Goal: Check status: Check status

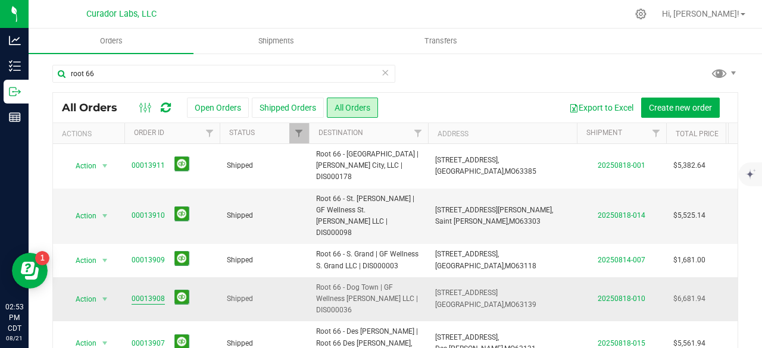
click at [154, 294] on link "00013908" at bounding box center [148, 299] width 33 height 11
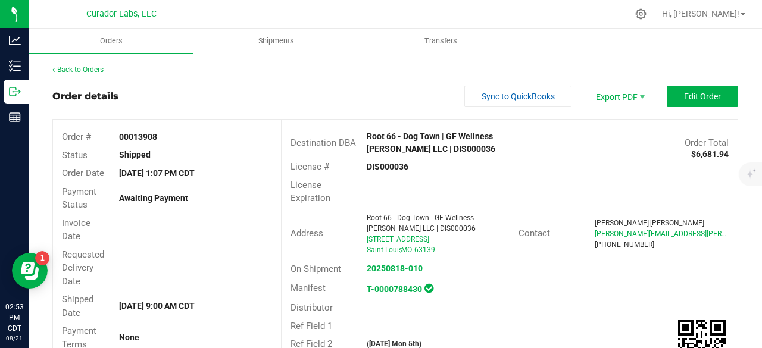
click at [248, 99] on div "Order details Sync to QuickBooks Export PDF Edit Order" at bounding box center [395, 96] width 686 height 21
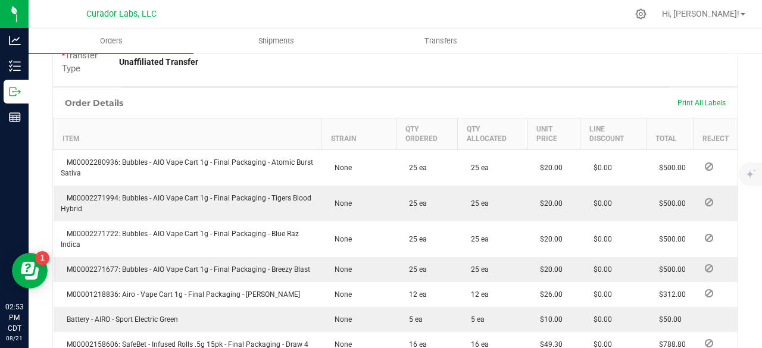
scroll to position [381, 0]
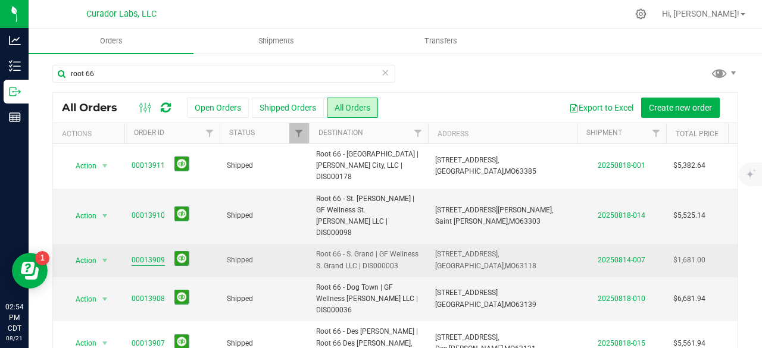
click at [141, 255] on link "00013909" at bounding box center [148, 260] width 33 height 11
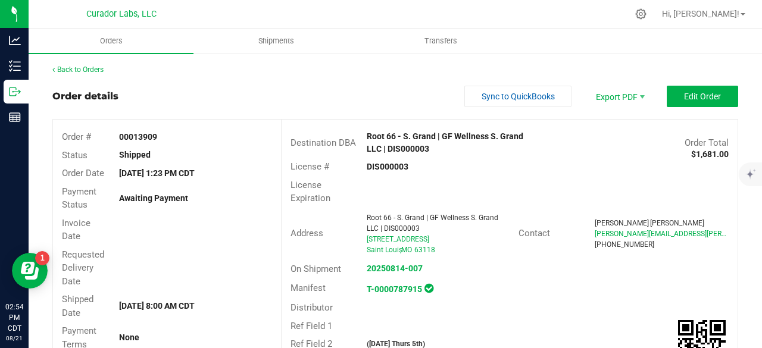
click at [141, 232] on div "Invoice Date" at bounding box center [167, 230] width 228 height 32
click at [74, 71] on link "Back to Orders" at bounding box center [77, 69] width 51 height 8
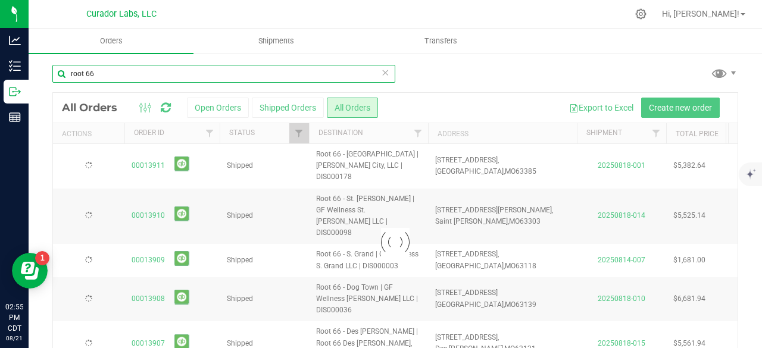
click at [116, 70] on input "root 66" at bounding box center [223, 74] width 343 height 18
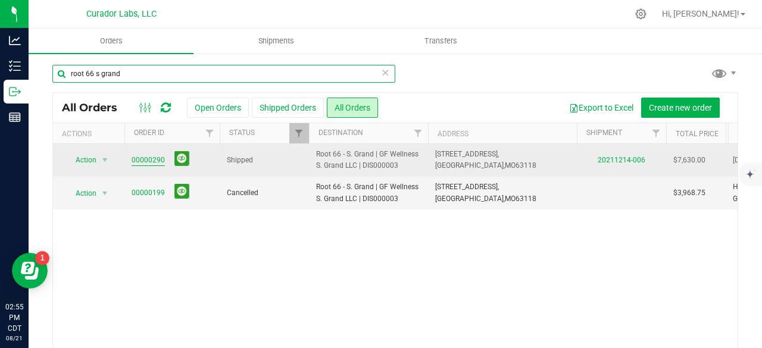
type input "root 66 s grand"
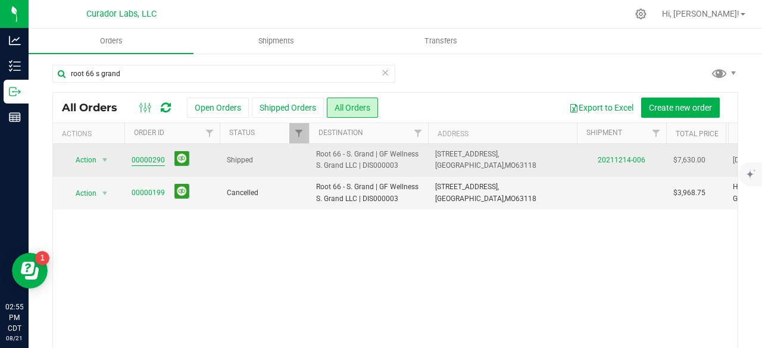
click at [150, 158] on link "00000290" at bounding box center [148, 160] width 33 height 11
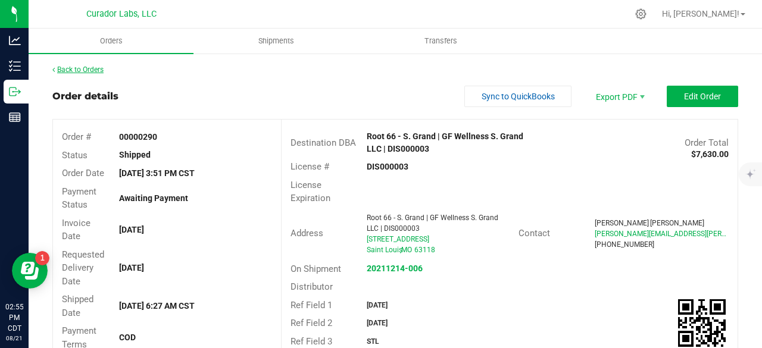
click at [83, 67] on link "Back to Orders" at bounding box center [77, 69] width 51 height 8
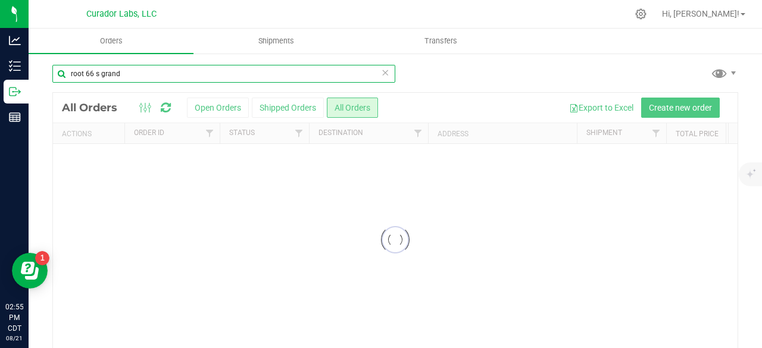
click at [143, 76] on input "root 66 s grand" at bounding box center [223, 74] width 343 height 18
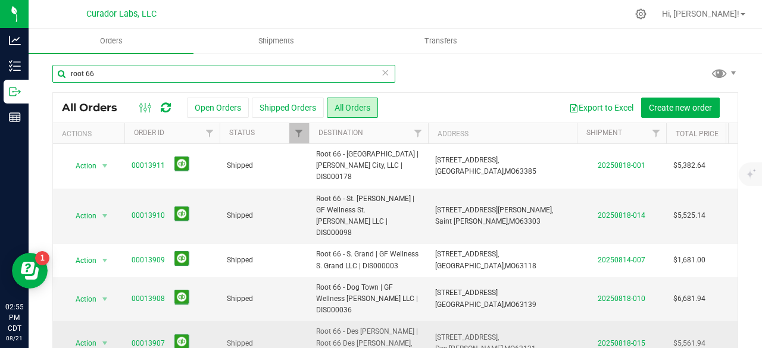
type input "root 66"
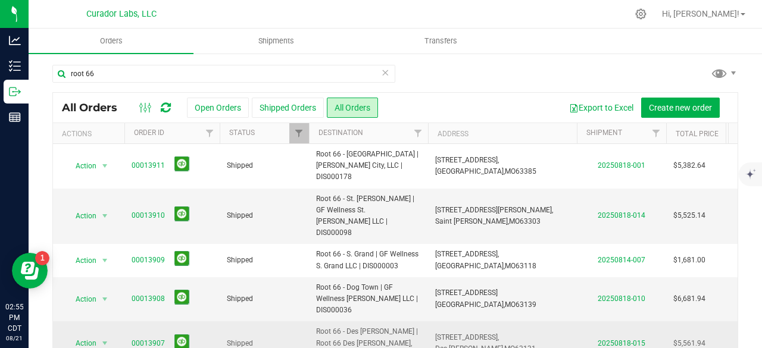
click at [152, 338] on link "00013907" at bounding box center [148, 343] width 33 height 11
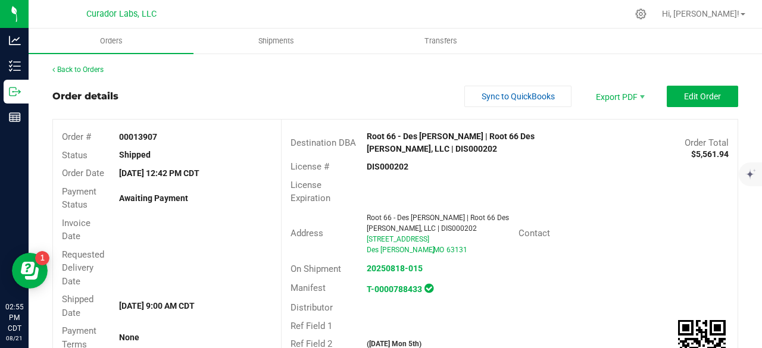
click at [188, 279] on div "Requested Delivery Date" at bounding box center [167, 268] width 228 height 45
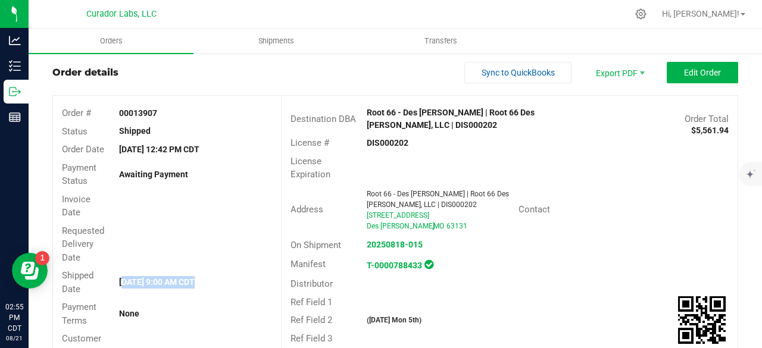
click at [188, 279] on div "Shipped Date [DATE] 9:00 AM CDT" at bounding box center [167, 283] width 228 height 32
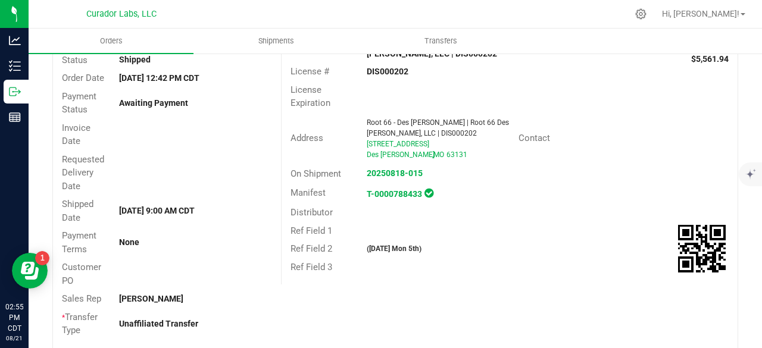
click at [188, 279] on div "Customer PO" at bounding box center [167, 274] width 228 height 32
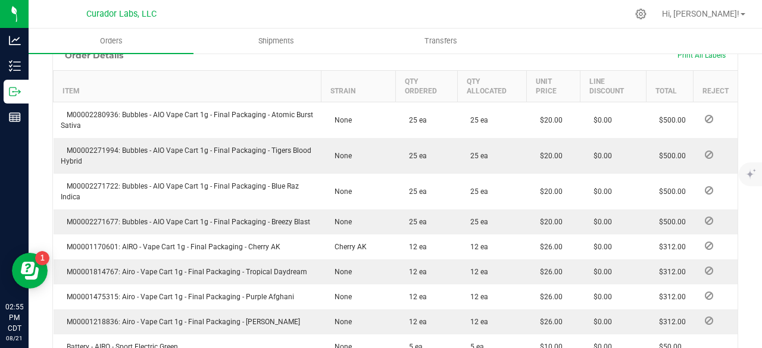
scroll to position [429, 0]
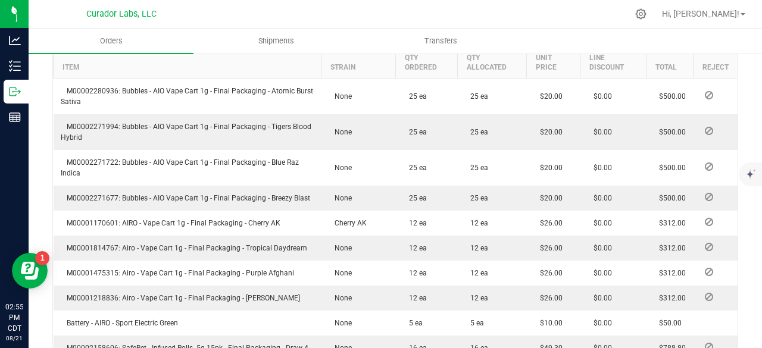
click at [188, 279] on td "M00001475315: Airo - Vape Cart 1g - Final Packaging - Purple Afghani" at bounding box center [188, 273] width 268 height 25
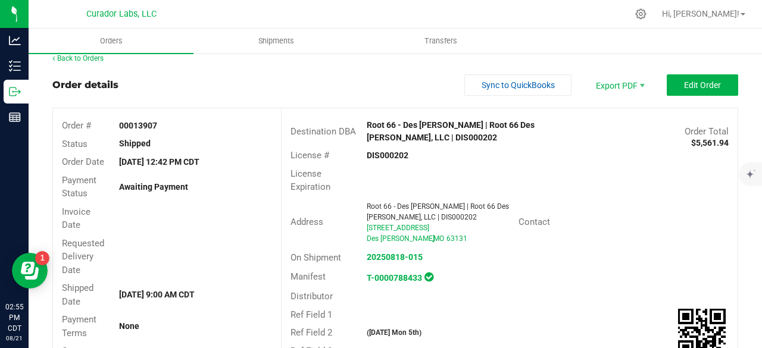
scroll to position [0, 0]
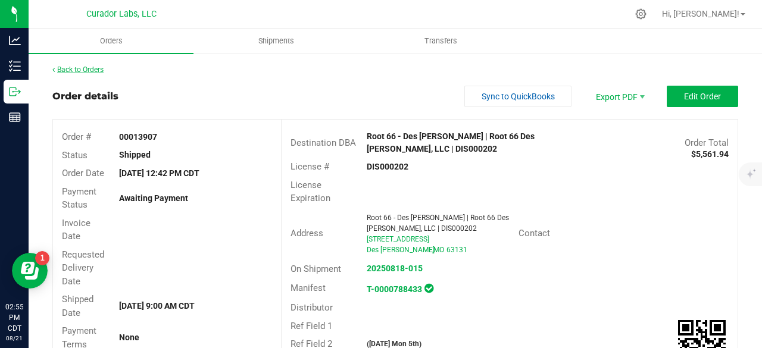
click at [89, 70] on link "Back to Orders" at bounding box center [77, 69] width 51 height 8
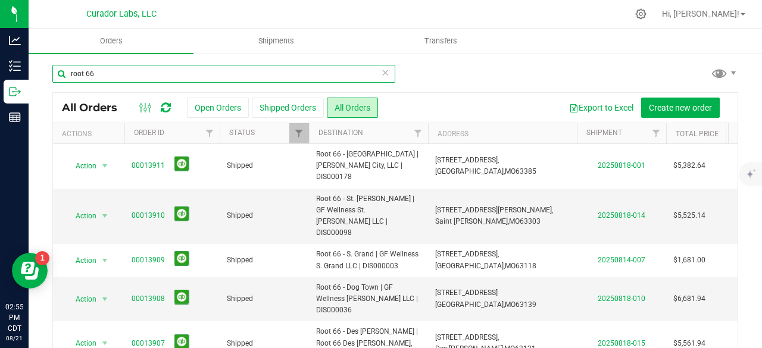
click at [142, 74] on input "root 66" at bounding box center [223, 74] width 343 height 18
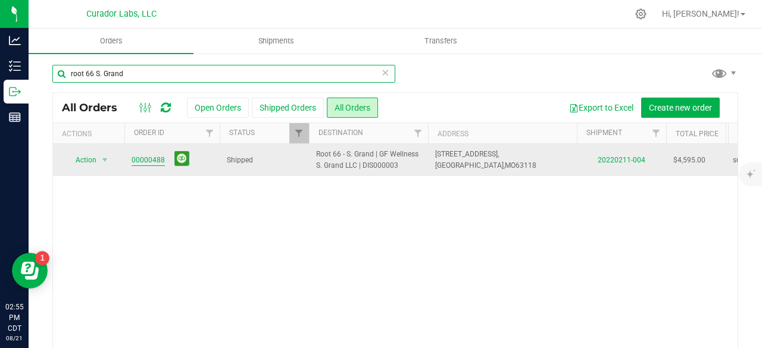
type input "root 66 S. Grand"
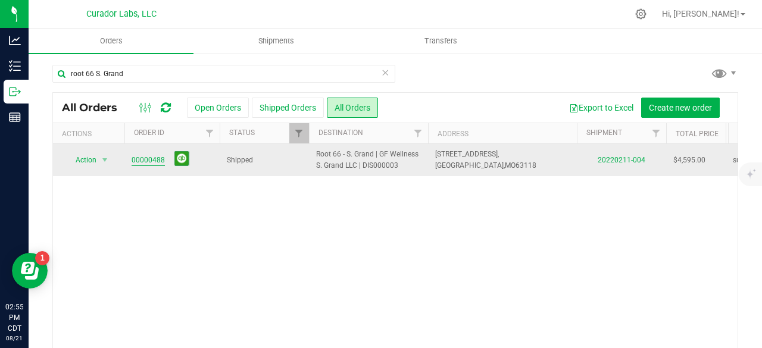
click at [152, 155] on link "00000488" at bounding box center [148, 160] width 33 height 11
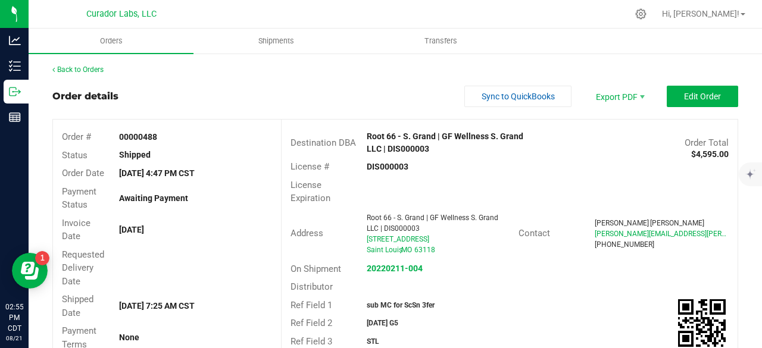
click at [78, 74] on div "Back to Orders" at bounding box center [395, 69] width 686 height 11
click at [77, 72] on link "Back to Orders" at bounding box center [77, 69] width 51 height 8
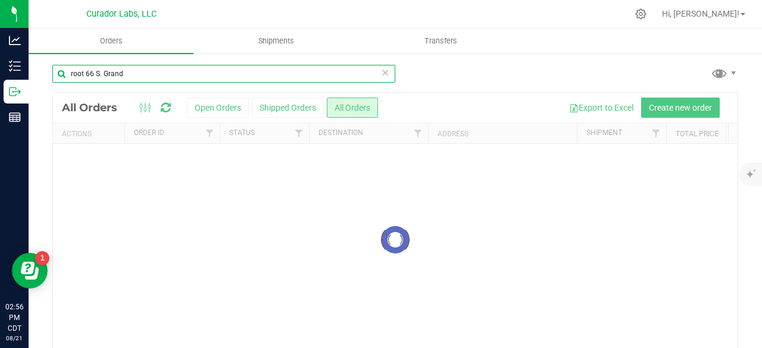
click at [164, 69] on input "root 66 S. Grand" at bounding box center [223, 74] width 343 height 18
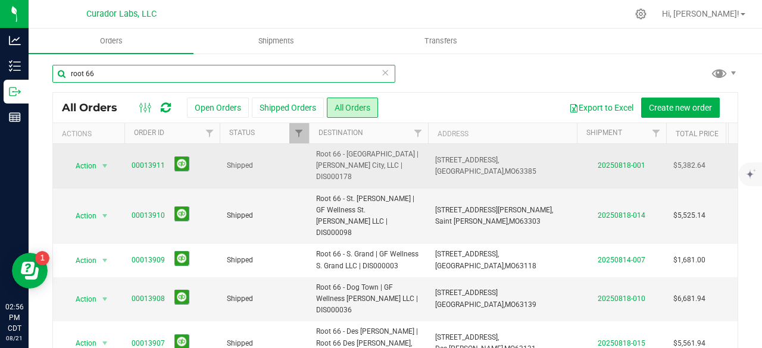
type input "root 66"
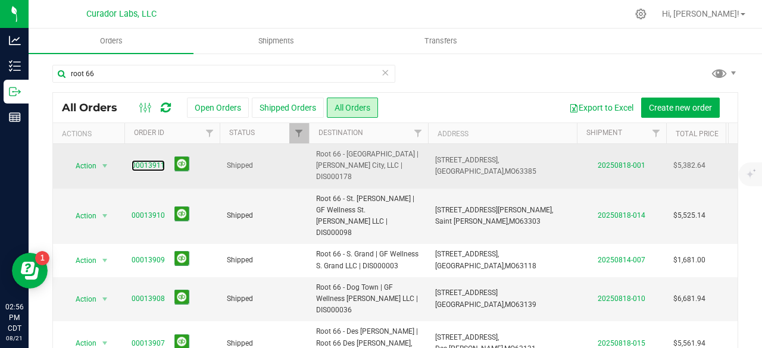
click at [139, 160] on link "00013911" at bounding box center [148, 165] width 33 height 11
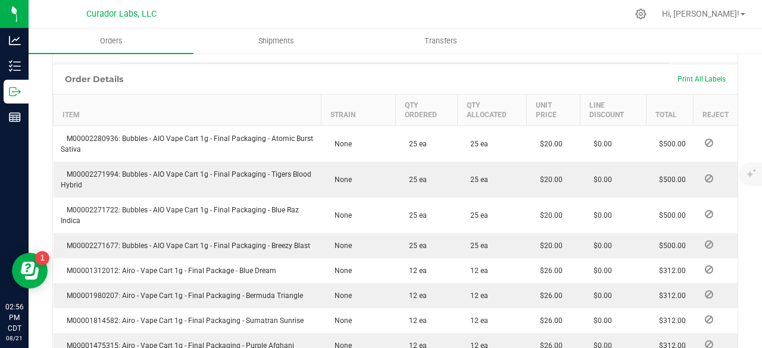
scroll to position [405, 0]
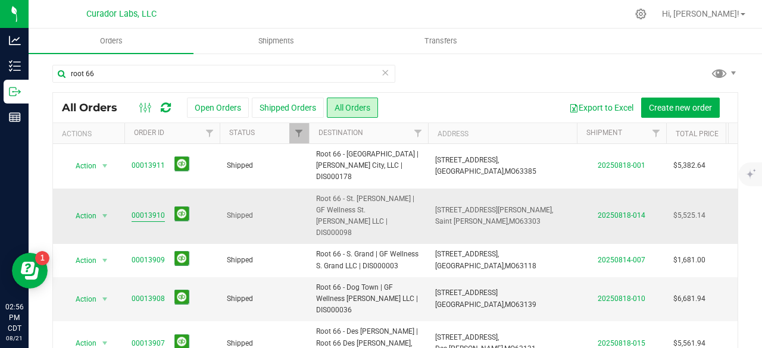
click at [158, 210] on link "00013910" at bounding box center [148, 215] width 33 height 11
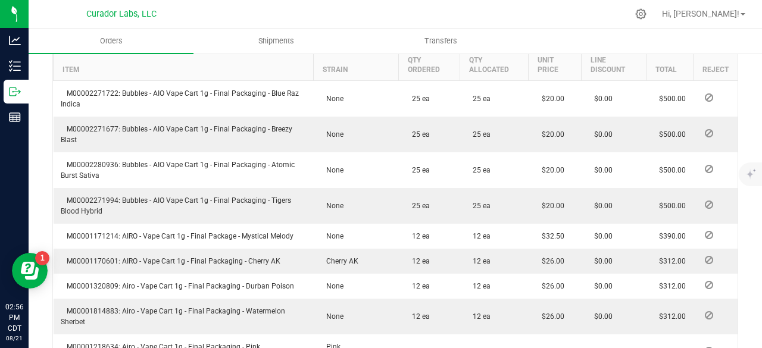
scroll to position [429, 0]
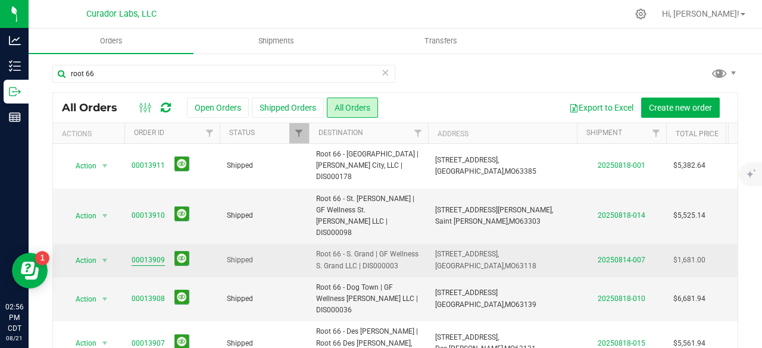
click at [143, 255] on link "00013909" at bounding box center [148, 260] width 33 height 11
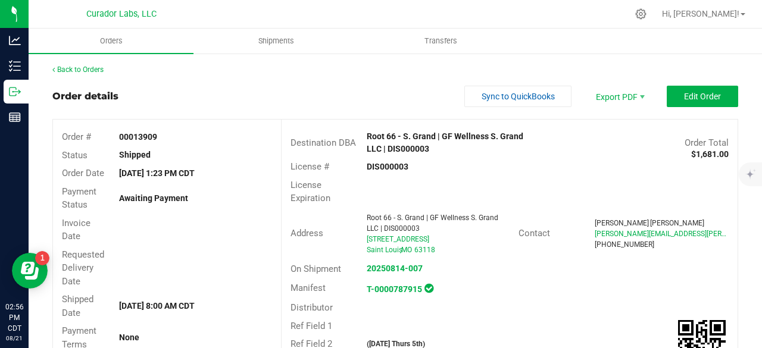
click at [190, 117] on outbound-order-header "Order details Sync to QuickBooks Export PDF Edit Order Order # 00013909 Status …" at bounding box center [395, 265] width 686 height 358
click at [78, 71] on link "Back to Orders" at bounding box center [77, 69] width 51 height 8
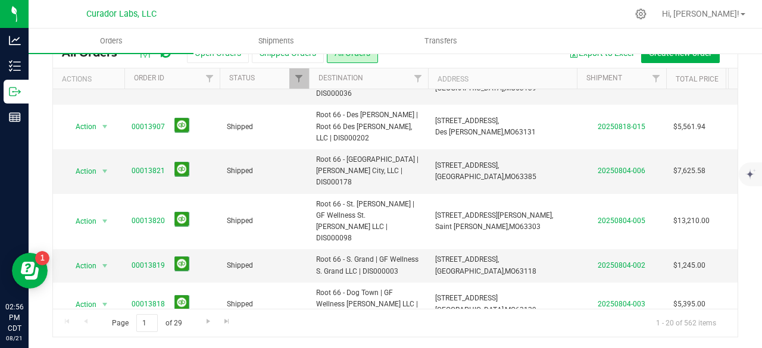
scroll to position [184, 0]
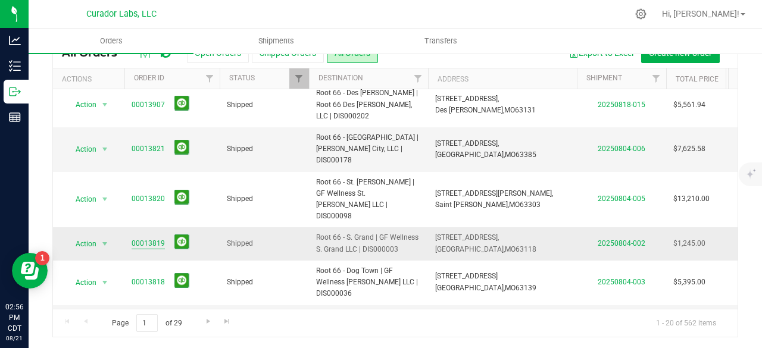
click at [149, 238] on link "00013819" at bounding box center [148, 243] width 33 height 11
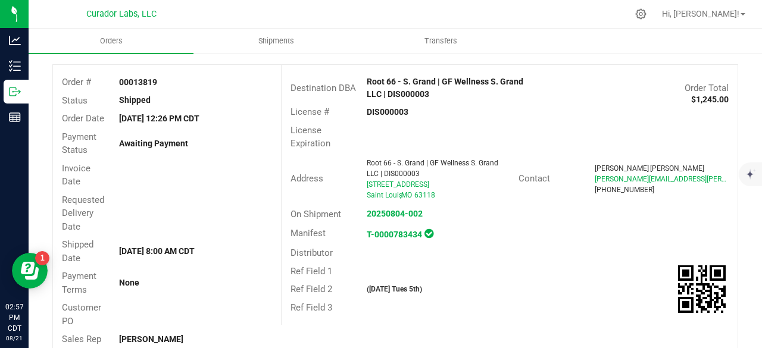
click at [214, 158] on div "Payment Status Awaiting Payment" at bounding box center [167, 144] width 228 height 32
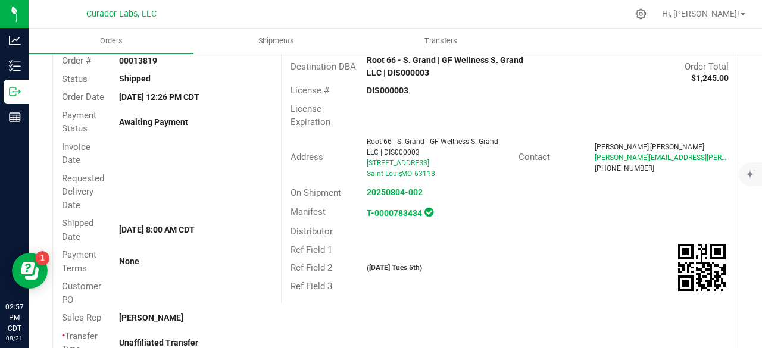
scroll to position [7, 0]
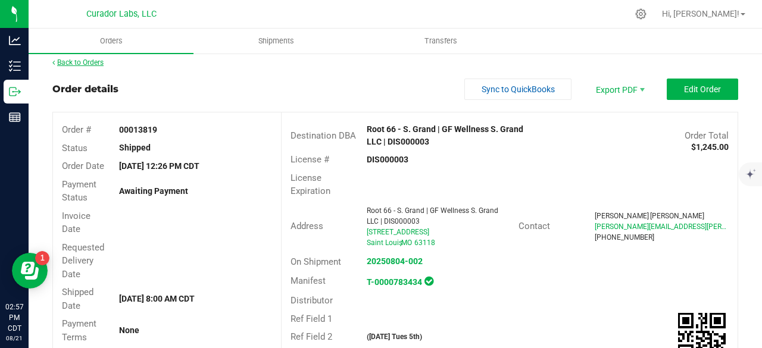
click at [81, 64] on link "Back to Orders" at bounding box center [77, 62] width 51 height 8
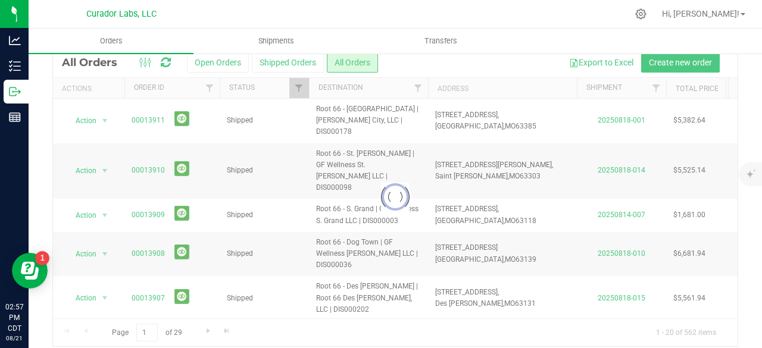
scroll to position [55, 0]
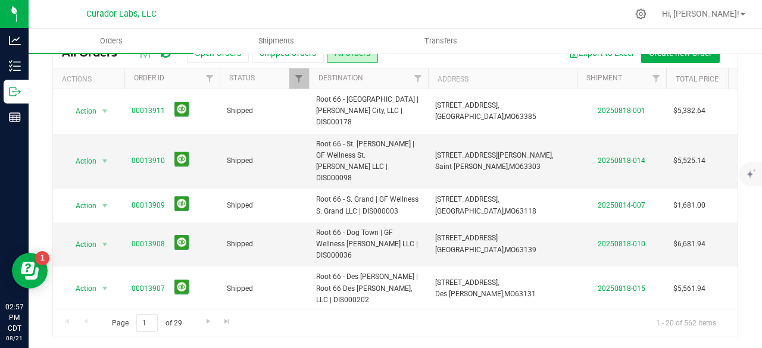
click at [729, 124] on div "root 66 All Orders Open Orders Shipped Orders All Orders Export to Excel Create…" at bounding box center [396, 174] width 734 height 352
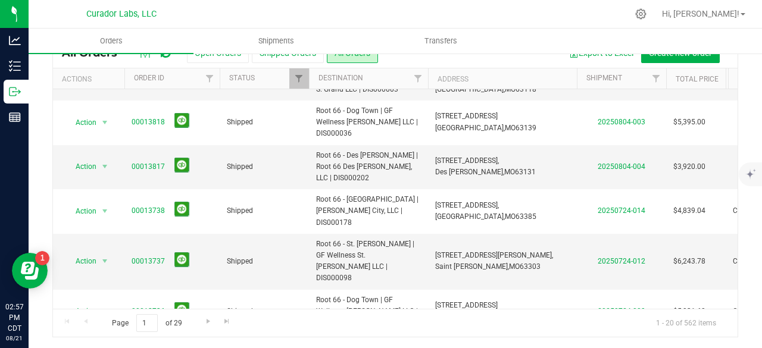
scroll to position [352, 0]
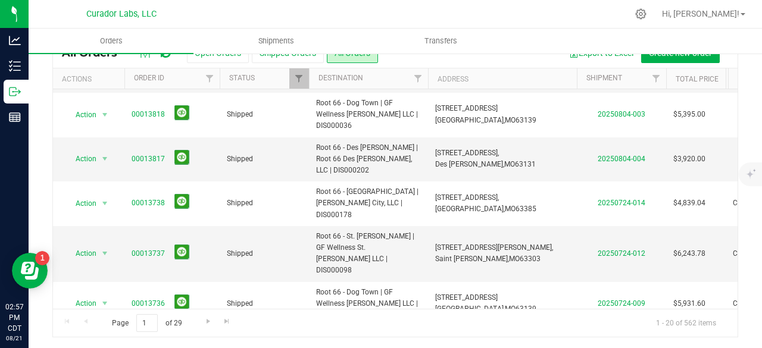
click at [143, 337] on link "00013735" at bounding box center [148, 342] width 33 height 11
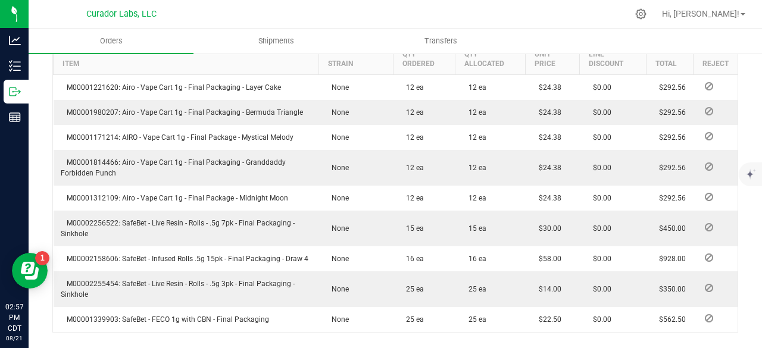
scroll to position [436, 0]
